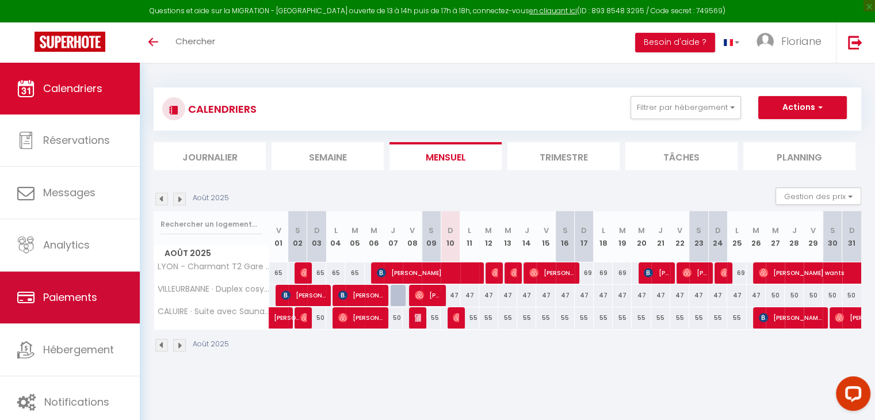
scroll to position [62, 0]
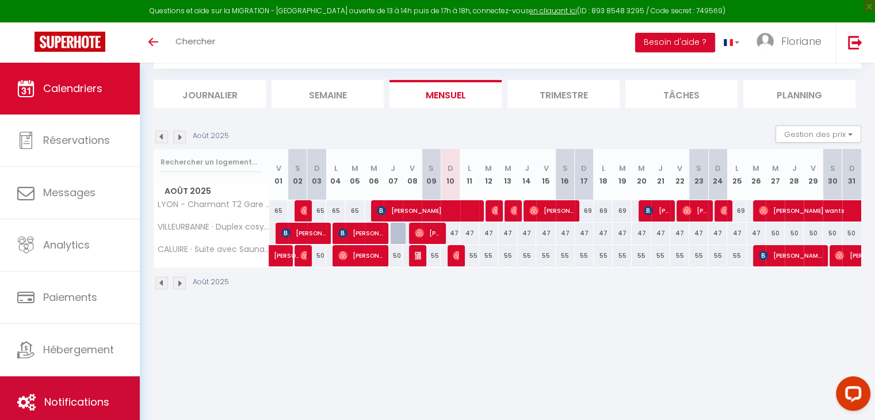
click at [68, 399] on span "Notifications" at bounding box center [76, 402] width 65 height 14
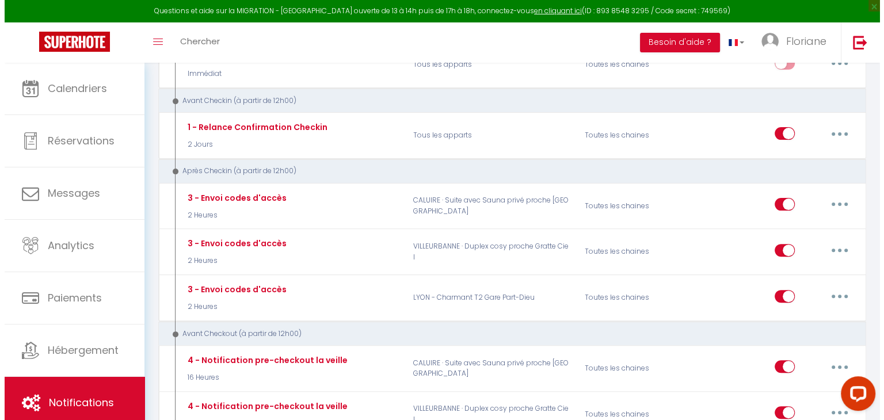
scroll to position [320, 0]
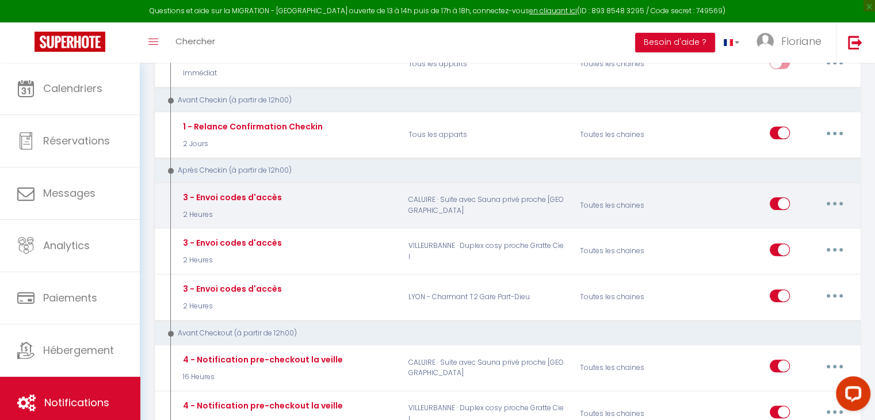
click at [830, 199] on button "button" at bounding box center [835, 203] width 32 height 18
click at [788, 226] on link "Editer" at bounding box center [804, 230] width 85 height 20
type input "3 - Envoi codes d'accès"
select select "3"
select select "2 Heures"
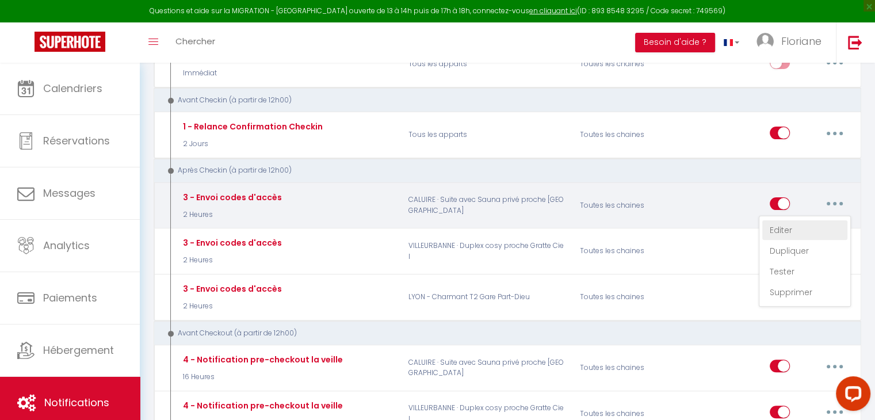
select select "if_booking_is_paid"
checkbox input "true"
checkbox input "false"
radio input "true"
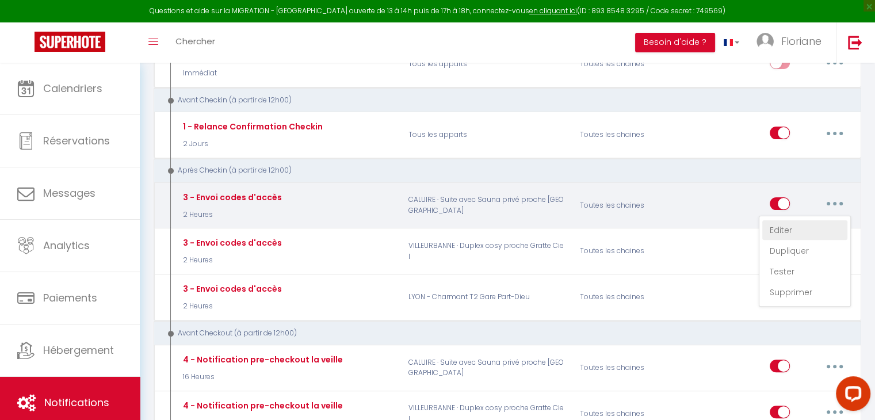
type input "Codes d'accès - [RENTAL:NAME] -[CHECKING:DD-MM-YYYY]"
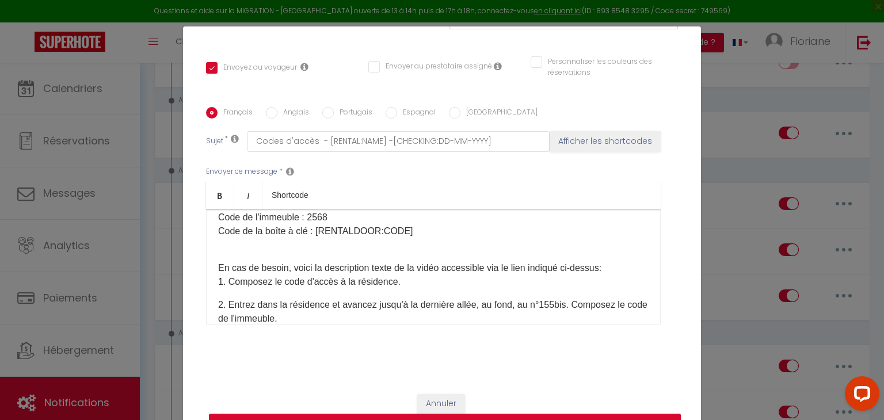
scroll to position [119, 0]
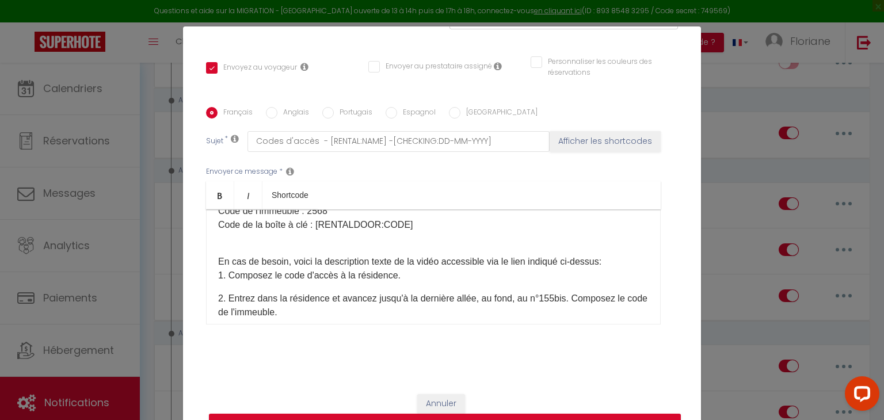
click at [306, 226] on p "Code de la boîte à clé : [RENTALDOOR:CODE]​" at bounding box center [433, 225] width 430 height 14
click at [447, 224] on p "Code de la boîte à clé située dans la boite aux lettres n+315: [RENTALDOOR:CODE…" at bounding box center [433, 225] width 430 height 14
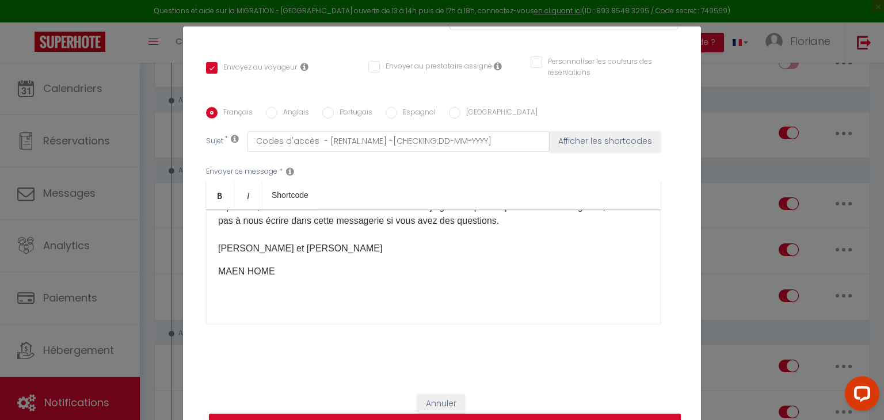
scroll to position [52, 0]
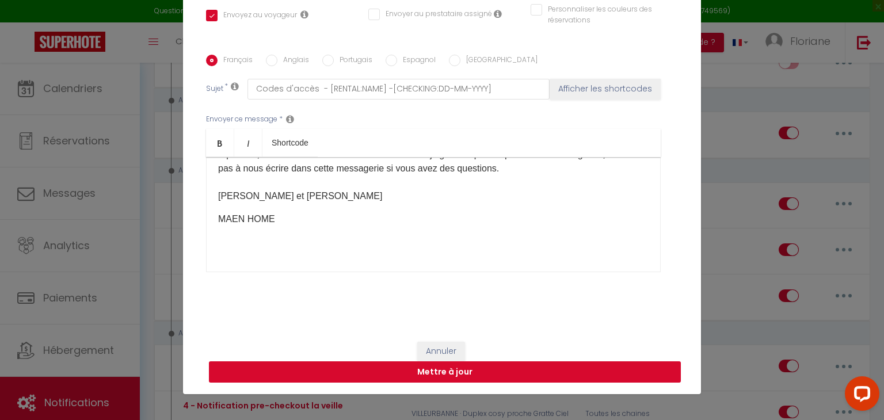
click at [458, 372] on button "Mettre à jour" at bounding box center [445, 372] width 472 height 22
checkbox input "true"
checkbox input "false"
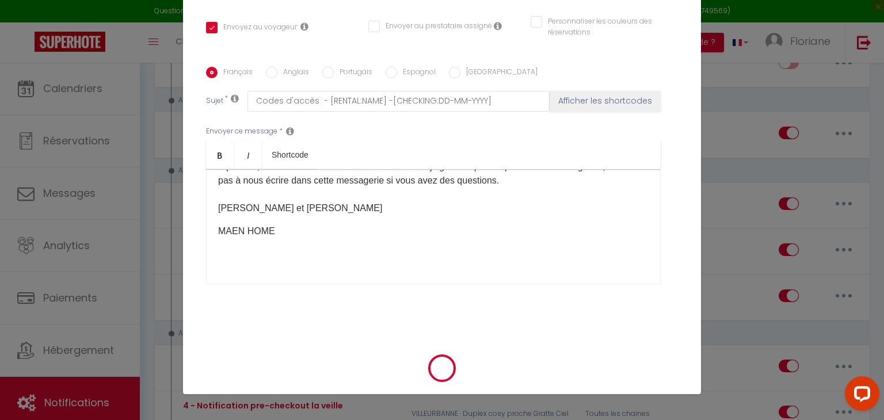
scroll to position [226, 0]
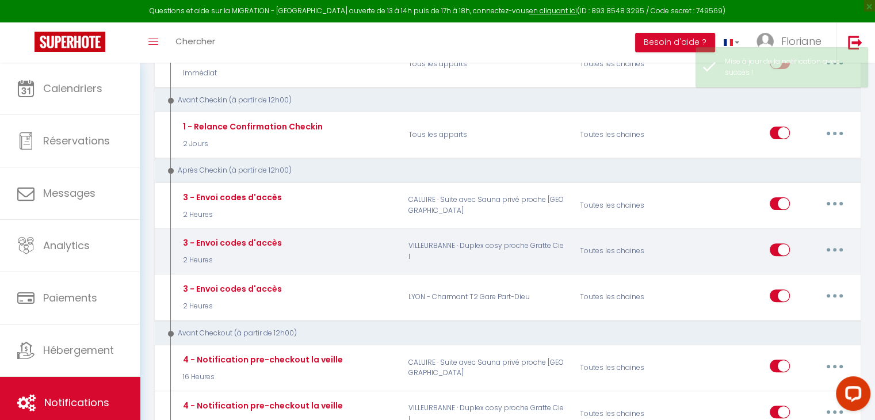
click at [833, 243] on button "button" at bounding box center [835, 250] width 32 height 18
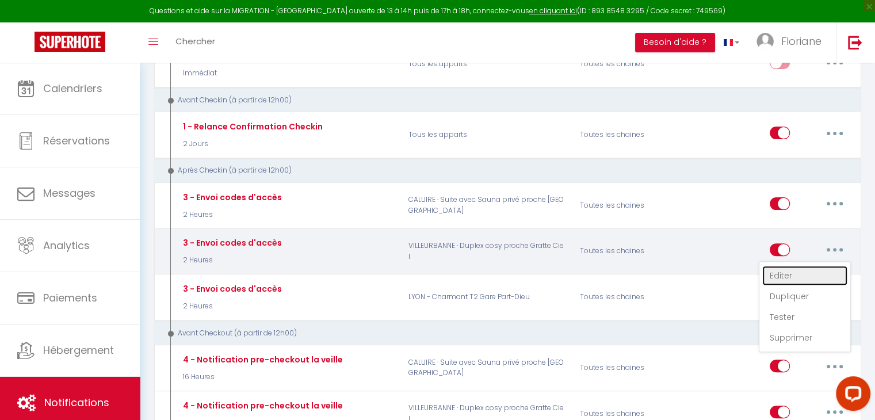
click at [786, 269] on link "Editer" at bounding box center [804, 276] width 85 height 20
type input "3 - Envoi codes d'accès"
select select "3"
select select "2 Heures"
select select "if_booking_is_paid"
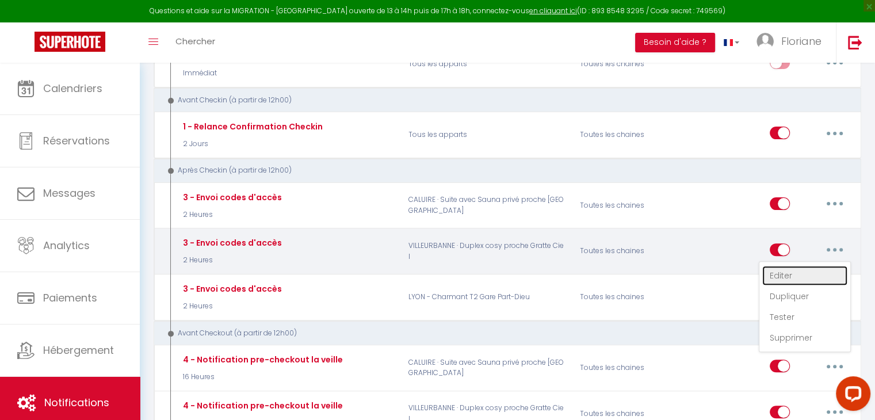
checkbox input "true"
checkbox input "false"
radio input "true"
type input "Codes d'accès - [RENTAL:NAME] -[CHECKING:DD-MM-YYYY]"
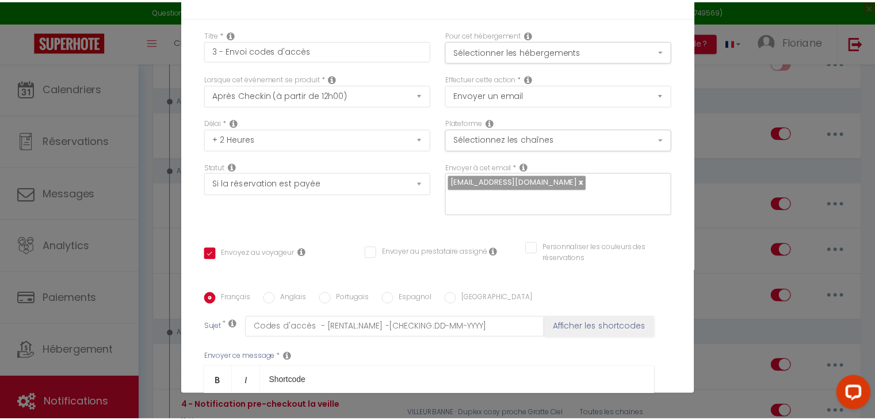
scroll to position [0, 0]
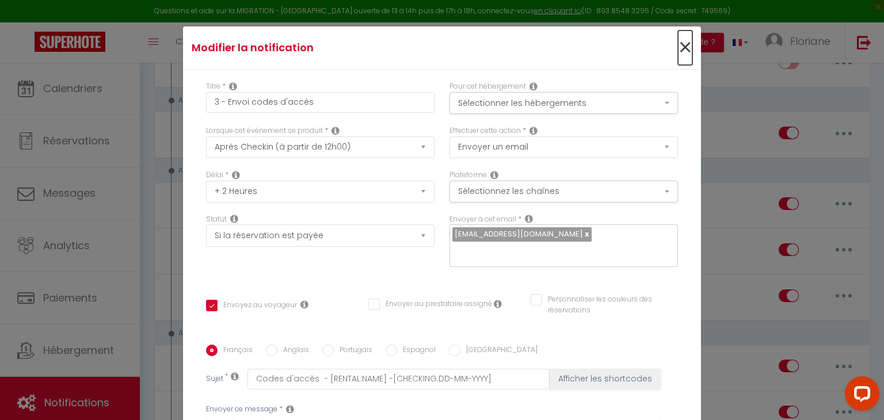
click at [678, 46] on span "×" at bounding box center [685, 47] width 14 height 35
